Goal: Find specific page/section: Find specific page/section

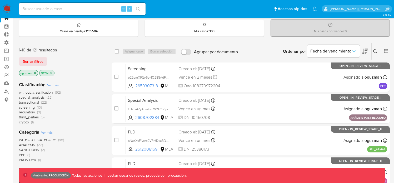
scroll to position [17, 0]
click at [42, 62] on span "Borrar filtros" at bounding box center [33, 60] width 21 height 7
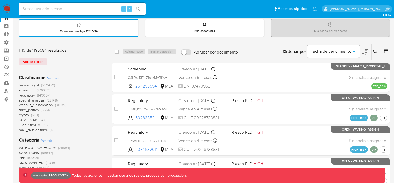
click at [33, 110] on span "third_parties" at bounding box center [29, 109] width 20 height 5
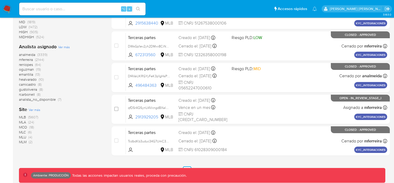
scroll to position [252, 0]
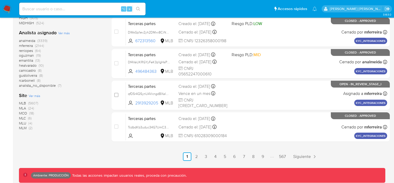
click at [23, 108] on span "MLA" at bounding box center [22, 107] width 7 height 5
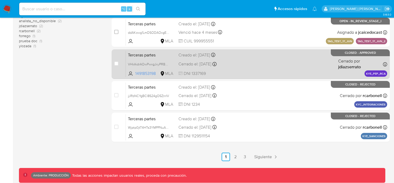
scroll to position [252, 0]
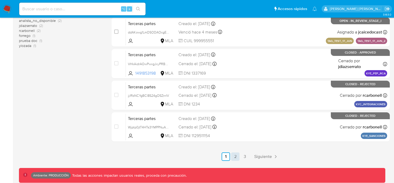
click at [235, 154] on link "2" at bounding box center [235, 156] width 8 height 8
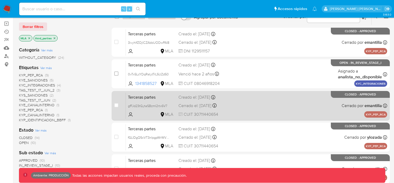
scroll to position [65, 0]
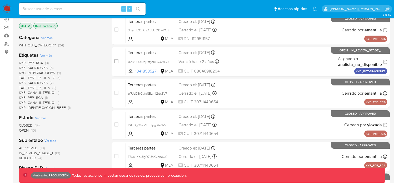
click at [58, 9] on input at bounding box center [82, 9] width 126 height 7
paste input "Sqhea2SsS09qETVS5P9wNwB8"
type input "Sqhea2SsS09qETVS5P9wNwB8"
click at [138, 10] on icon "search-icon" at bounding box center [138, 9] width 4 height 4
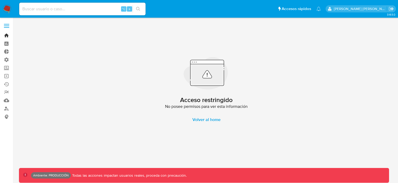
click at [7, 36] on link "Bandeja" at bounding box center [31, 35] width 63 height 8
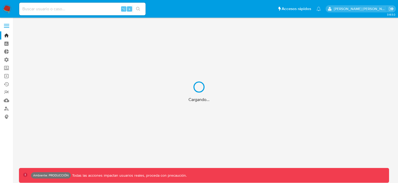
click at [69, 8] on div "Cargando..." at bounding box center [199, 91] width 398 height 183
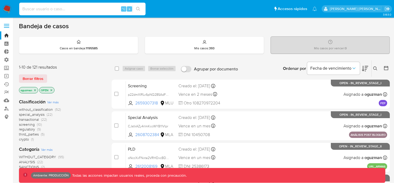
click at [69, 8] on input at bounding box center [82, 9] width 126 height 7
paste input "Sqhea2SsS09qETVS5P9wNwB8"
type input "Sqhea2SsS09qETVS5P9wNwB8"
click at [137, 8] on icon "search-icon" at bounding box center [138, 9] width 4 height 4
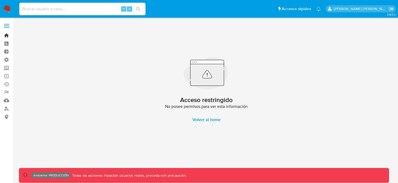
click at [5, 34] on link "Bandeja" at bounding box center [31, 35] width 63 height 8
